Goal: Obtain resource: Download file/media

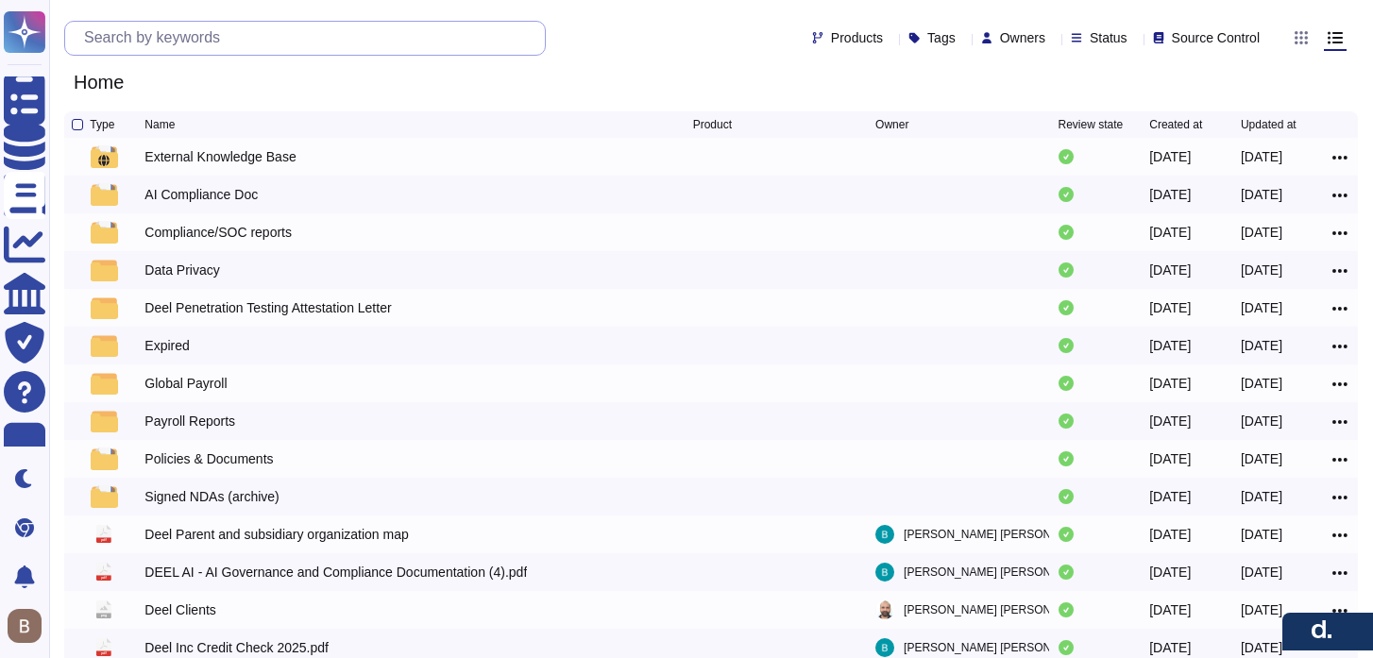
click at [286, 49] on input "text" at bounding box center [310, 38] width 470 height 33
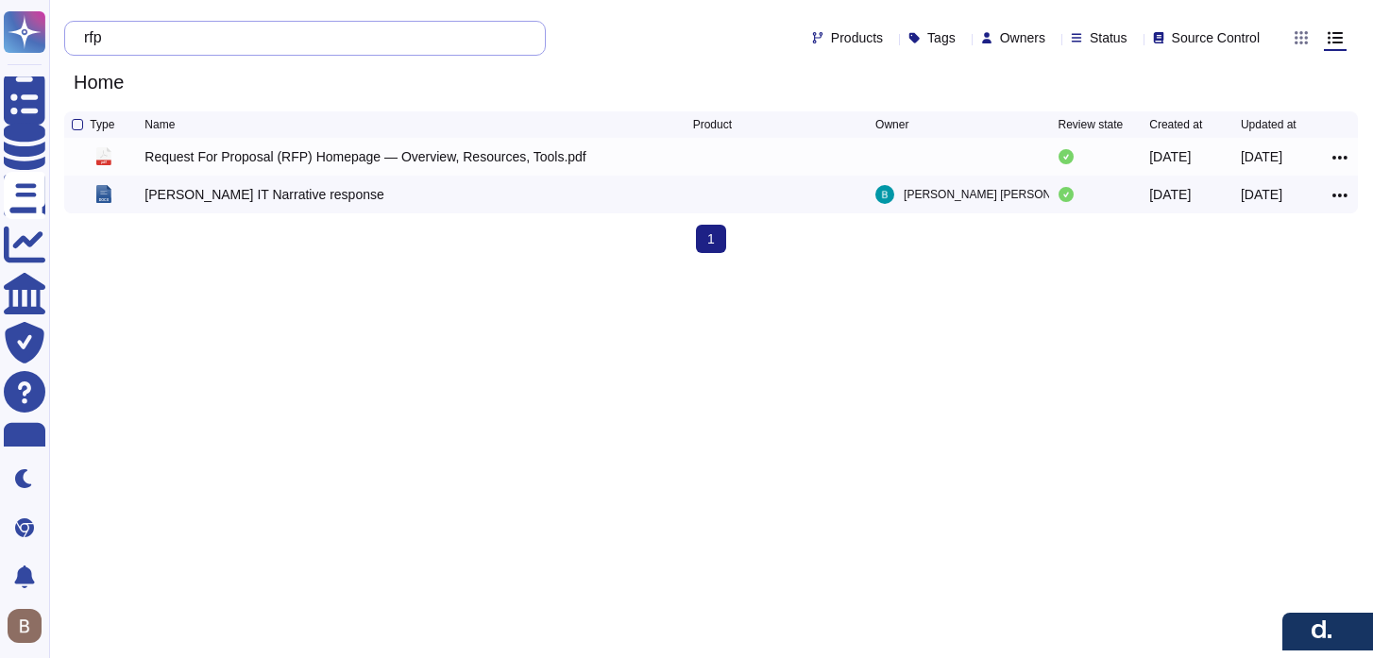
type input "rfp"
click at [388, 161] on div "Request For Proposal (RFP) Homepage — Overview, Resources, Tools.pdf" at bounding box center [365, 156] width 441 height 19
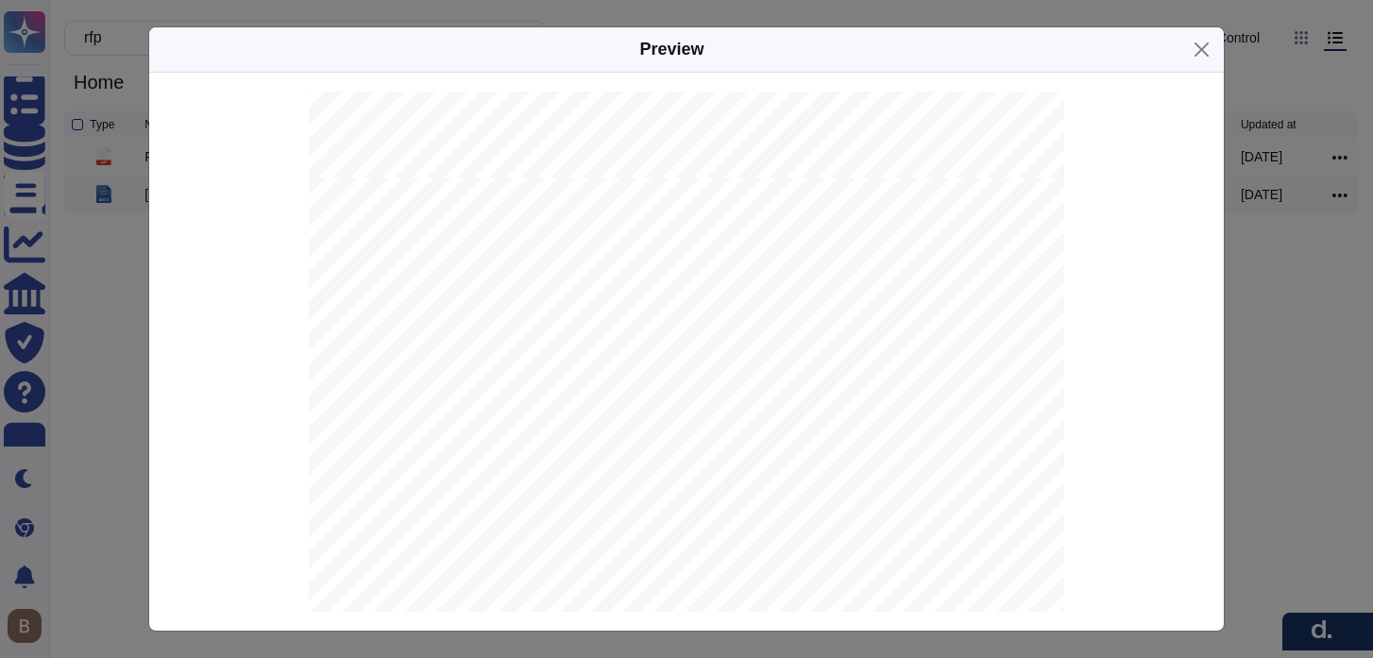
scroll to position [2050, 0]
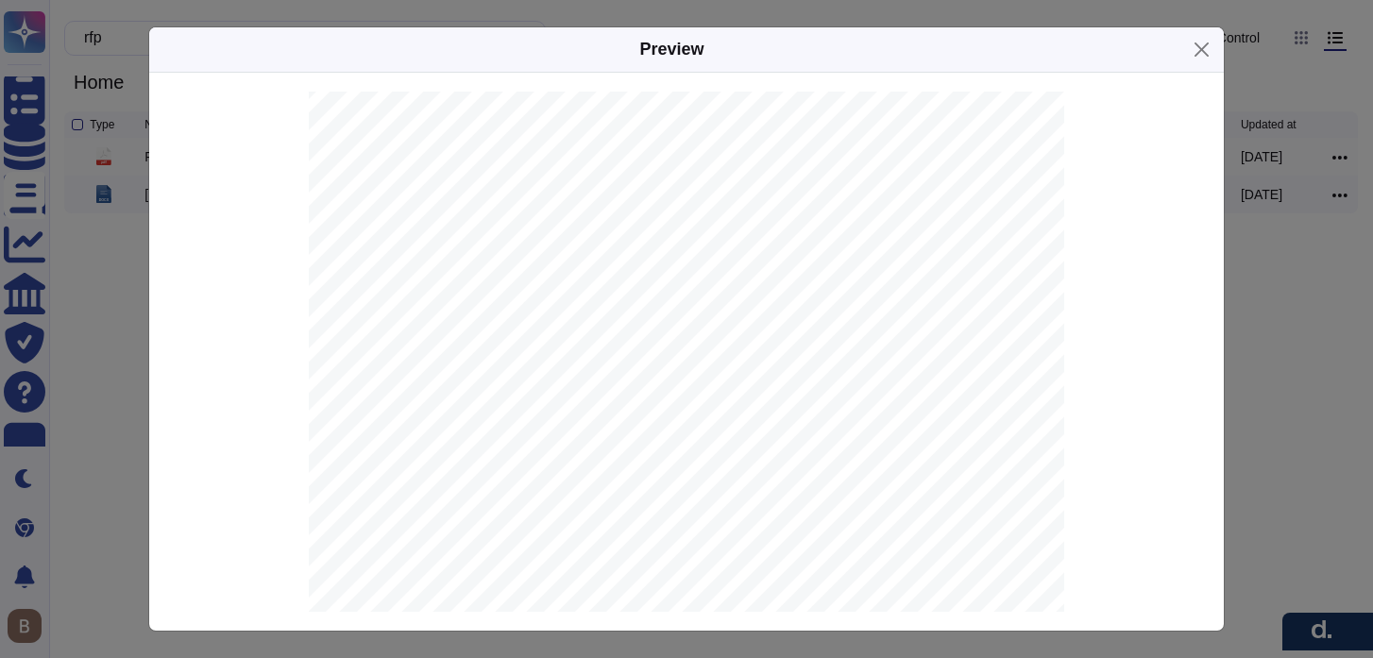
scroll to position [2272, 0]
click at [535, 262] on link at bounding box center [531, 258] width 31 height 18
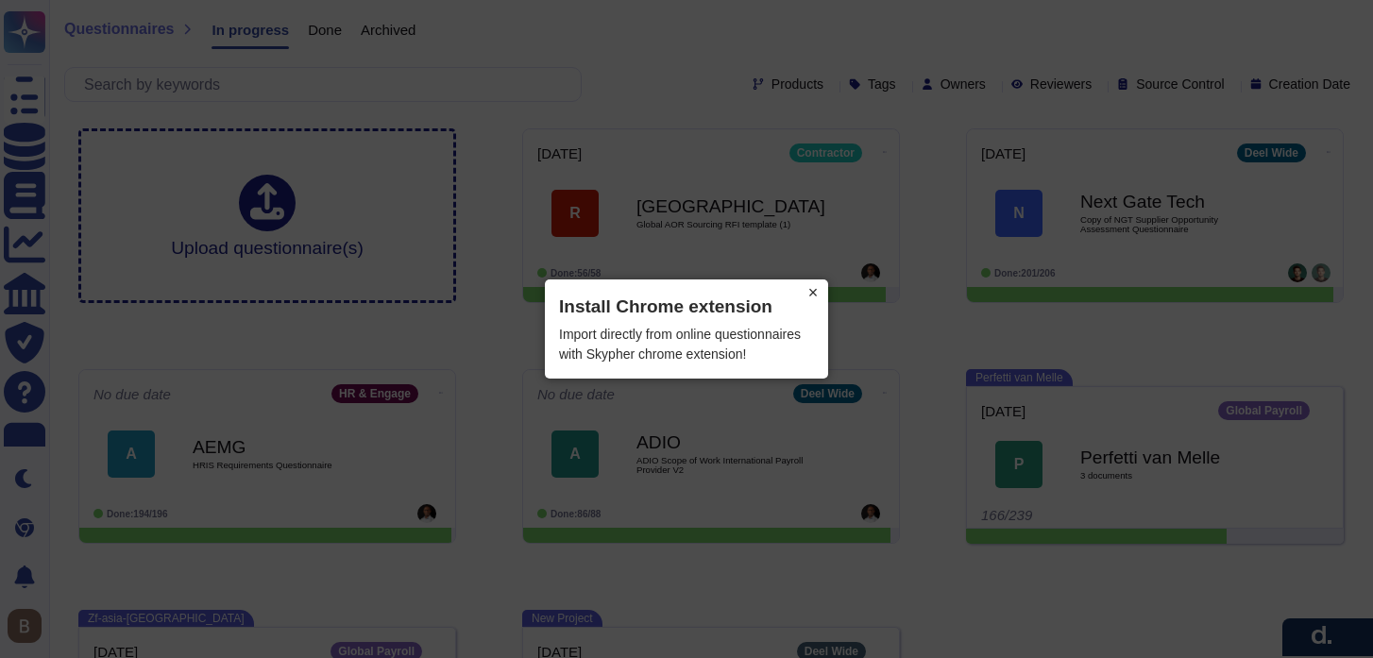
click at [816, 293] on button "×" at bounding box center [813, 293] width 30 height 26
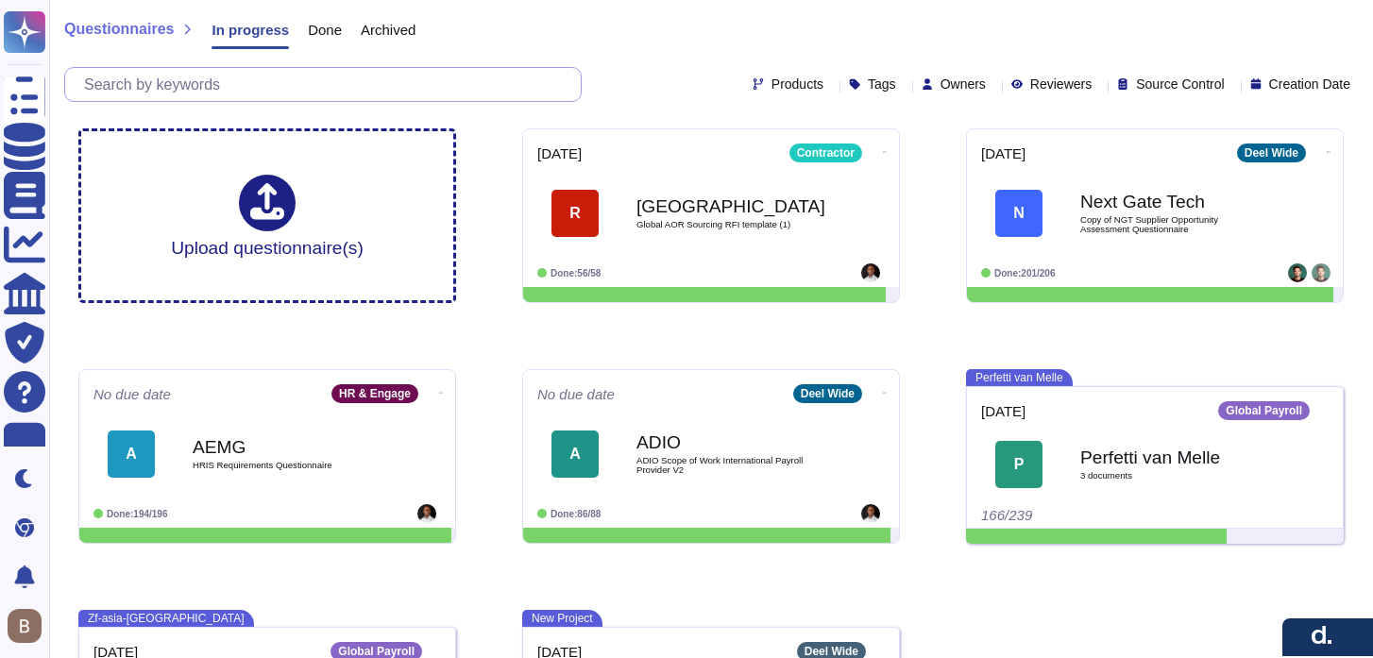
click at [347, 75] on input "text" at bounding box center [328, 84] width 506 height 33
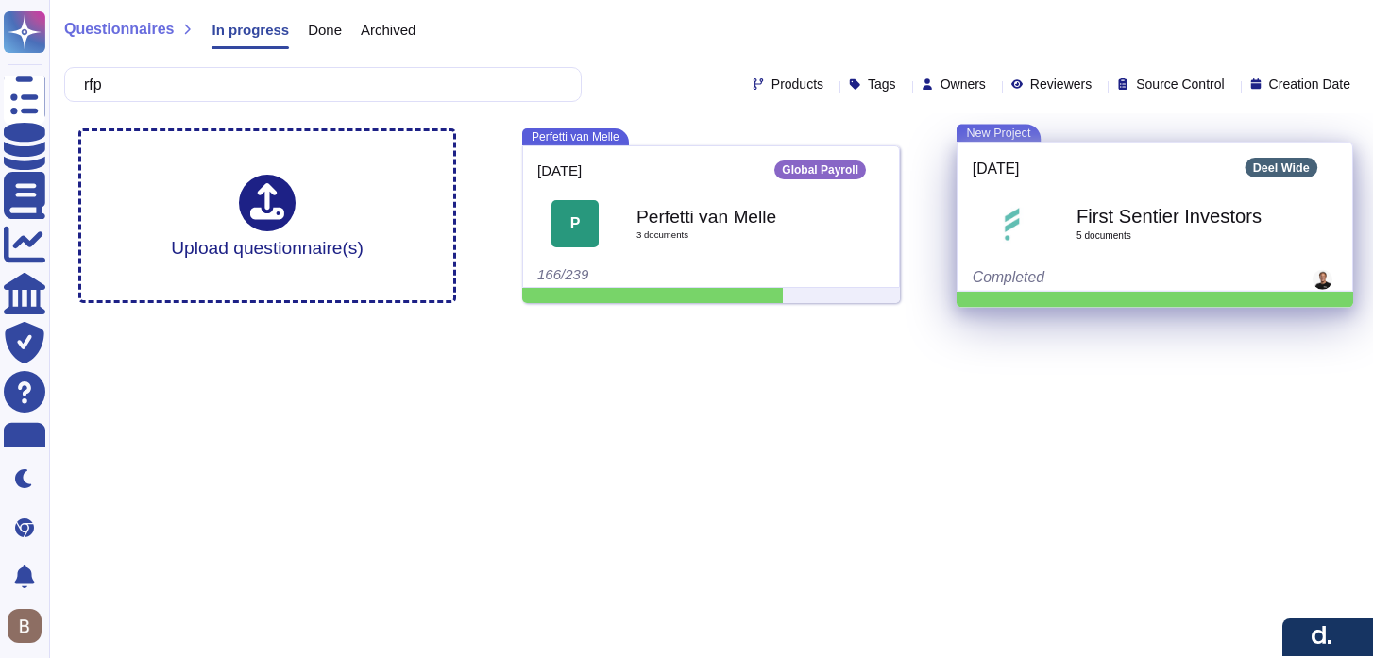
type input "rfp"
click at [1050, 213] on span "First Sentier Investors 5 document s" at bounding box center [1155, 223] width 365 height 79
